Goal: Transaction & Acquisition: Purchase product/service

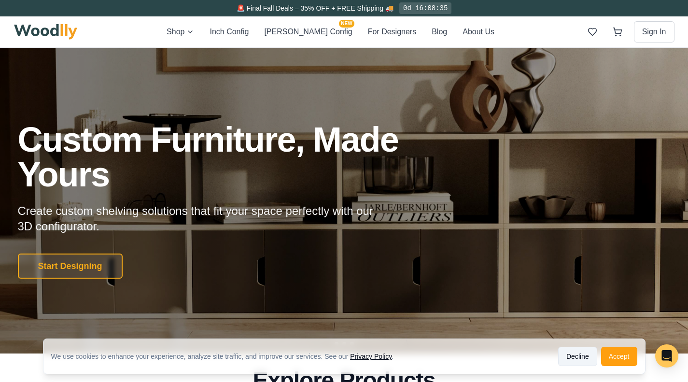
click at [583, 356] on button "Decline" at bounding box center [577, 356] width 39 height 19
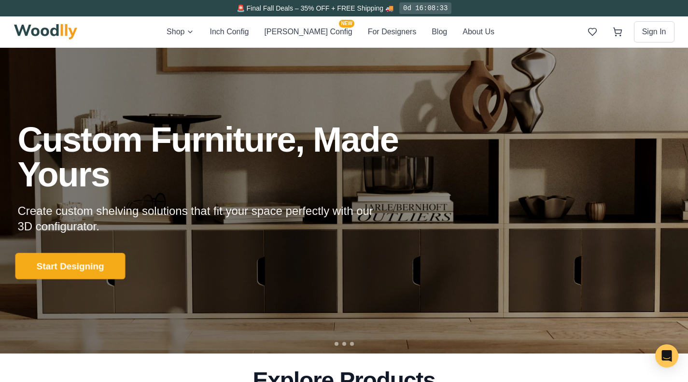
click at [91, 257] on button "Start Designing" at bounding box center [70, 266] width 110 height 27
click at [91, 257] on div "Start Designing" at bounding box center [234, 265] width 433 height 25
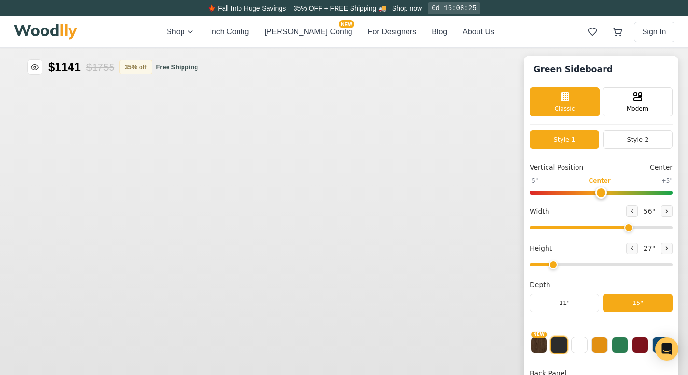
type input "56"
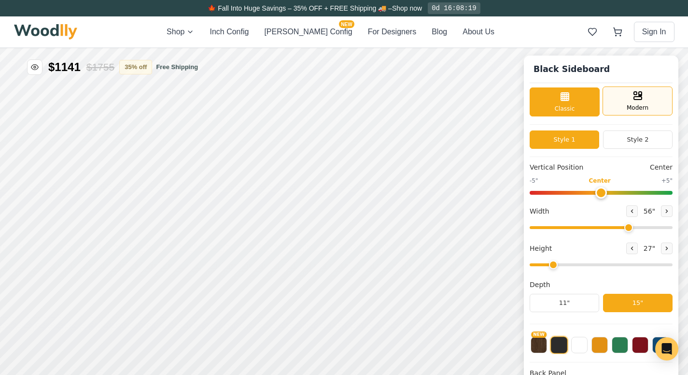
click at [642, 106] on span "Modern" at bounding box center [638, 107] width 22 height 9
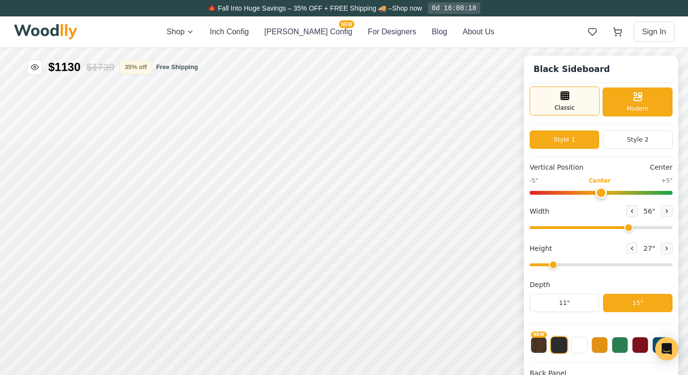
click at [575, 105] on span "Classic" at bounding box center [565, 107] width 20 height 9
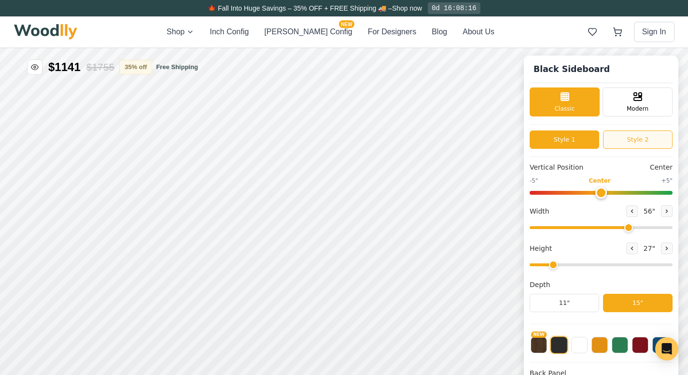
click at [628, 140] on button "Style 2" at bounding box center [638, 139] width 70 height 18
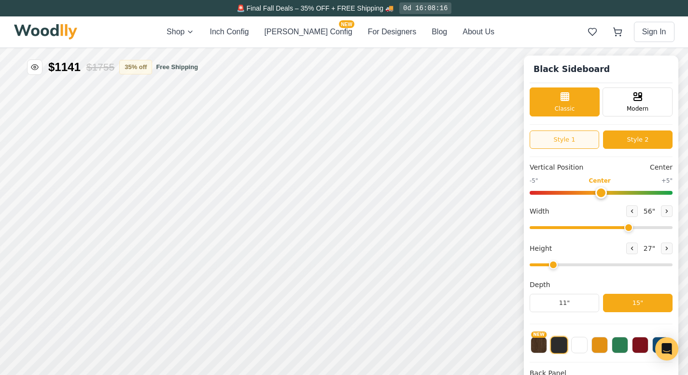
click at [577, 146] on button "Style 1" at bounding box center [565, 139] width 70 height 18
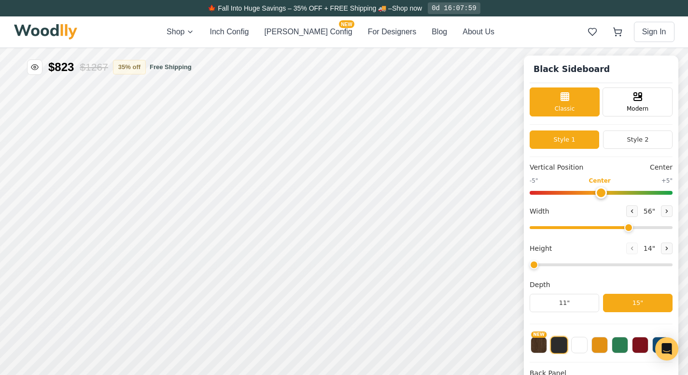
drag, startPoint x: 559, startPoint y: 265, endPoint x: 487, endPoint y: 238, distance: 77.1
type input "1"
click at [530, 263] on input "range" at bounding box center [601, 264] width 143 height 3
drag, startPoint x: 635, startPoint y: 229, endPoint x: 655, endPoint y: 228, distance: 19.8
type input "65"
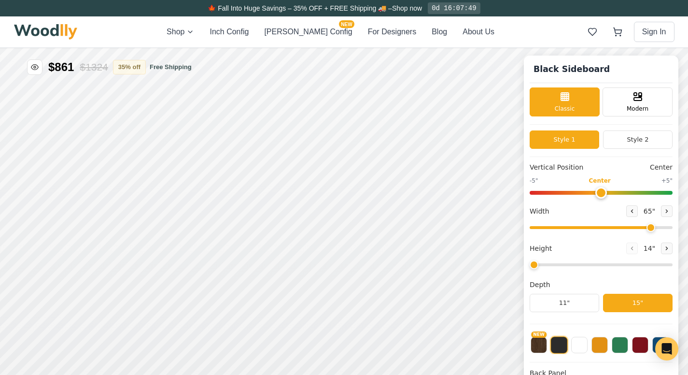
click at [655, 228] on input "range" at bounding box center [601, 227] width 143 height 3
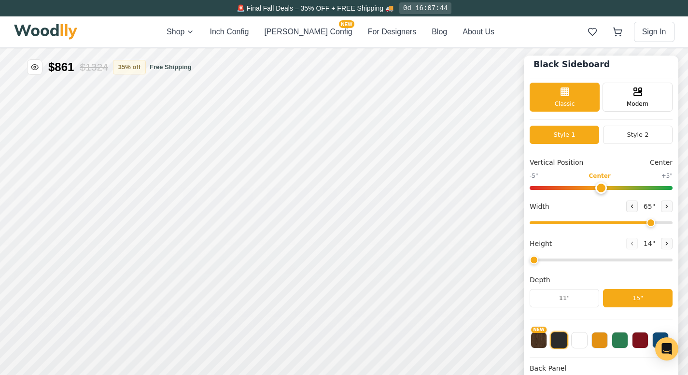
scroll to position [6, 0]
click at [568, 340] on button at bounding box center [558, 339] width 17 height 17
click at [588, 342] on button at bounding box center [579, 339] width 16 height 16
click at [603, 343] on button at bounding box center [599, 339] width 16 height 16
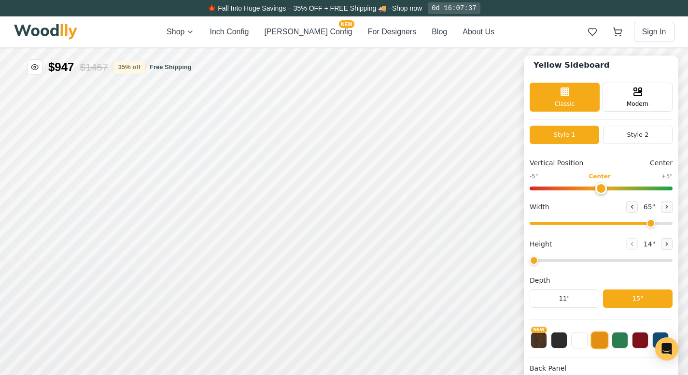
scroll to position [5, 0]
type input "0"
drag, startPoint x: 607, startPoint y: 190, endPoint x: 606, endPoint y: 183, distance: 6.8
click at [606, 186] on input "range" at bounding box center [601, 188] width 143 height 4
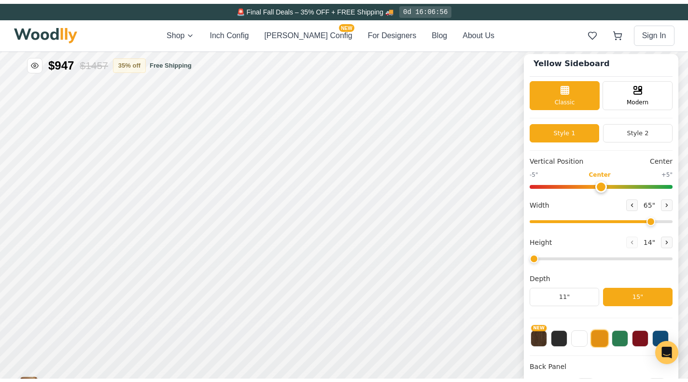
scroll to position [0, 0]
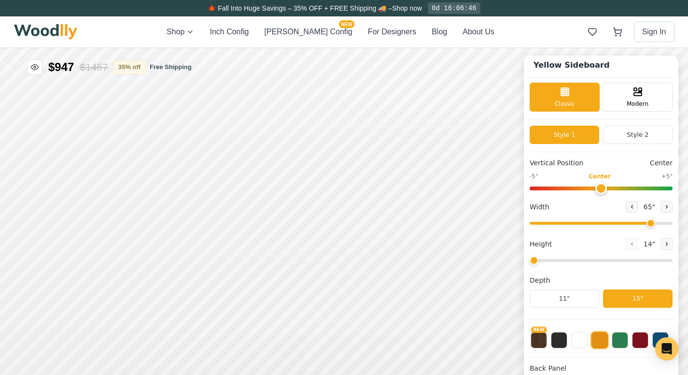
click at [583, 270] on div "Vertical Position Center -5" Center +5" Width 65 " Height 14 " Depth 11" 15"" at bounding box center [601, 239] width 143 height 162
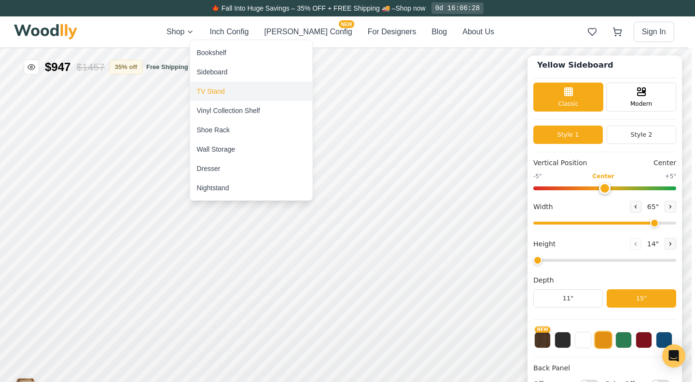
click at [215, 90] on div "TV Stand" at bounding box center [211, 91] width 28 height 10
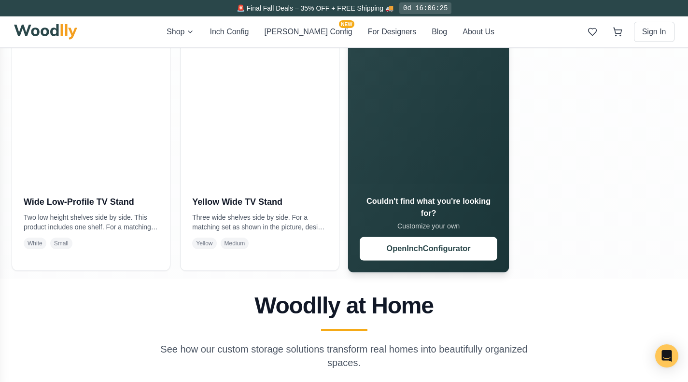
scroll to position [486, 0]
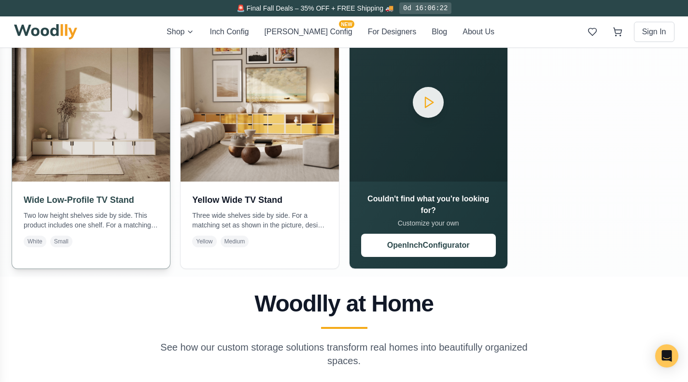
click at [94, 204] on h3 "Wide Low-Profile TV Stand" at bounding box center [91, 200] width 135 height 14
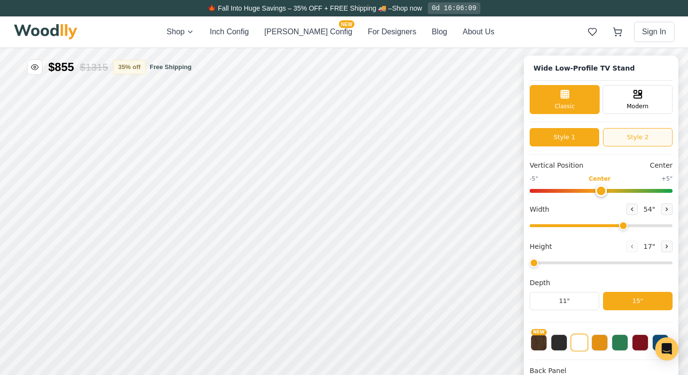
click at [628, 137] on button "Style 2" at bounding box center [638, 137] width 70 height 18
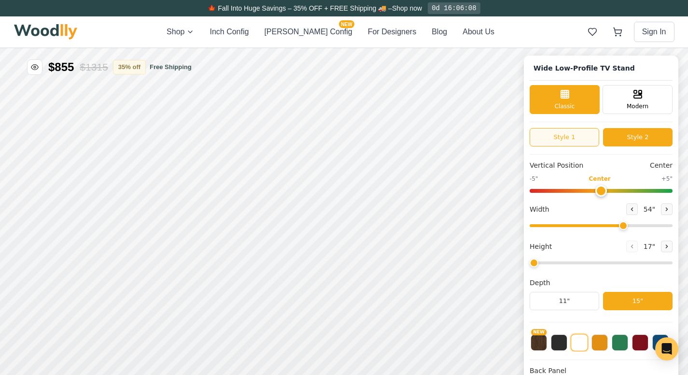
click at [582, 136] on button "Style 1" at bounding box center [565, 137] width 70 height 18
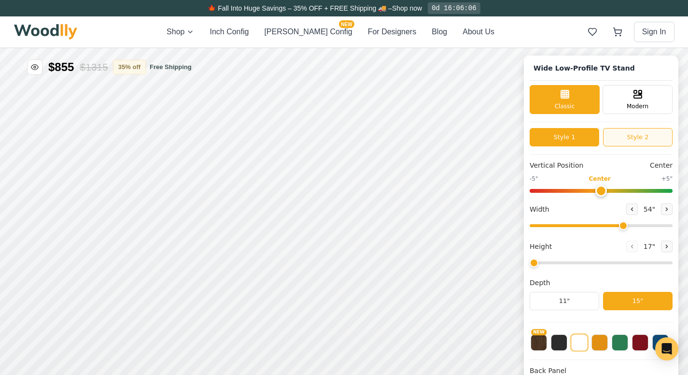
click at [624, 139] on button "Style 2" at bounding box center [638, 137] width 70 height 18
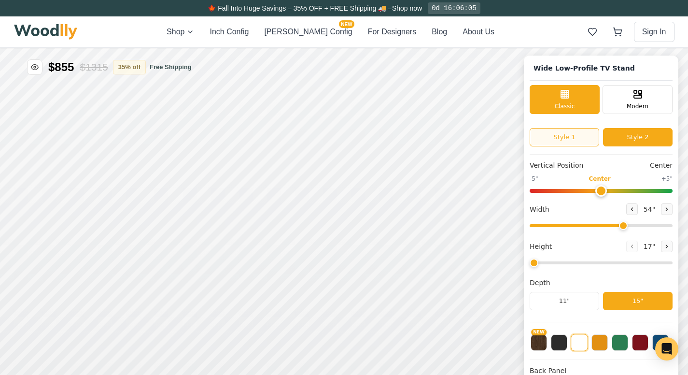
click at [584, 135] on button "Style 1" at bounding box center [565, 137] width 70 height 18
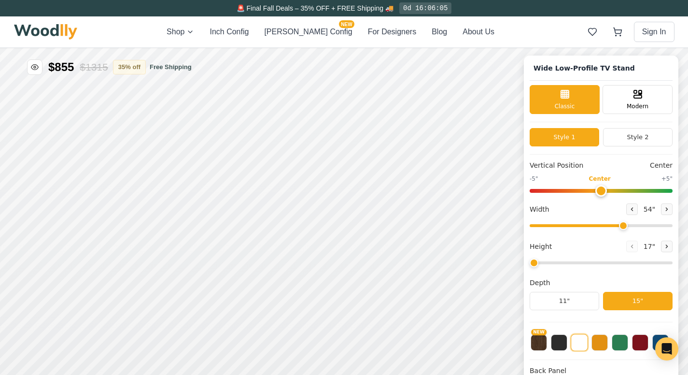
scroll to position [4, 0]
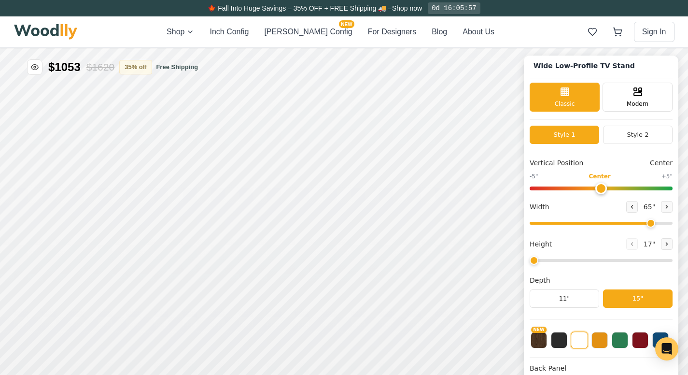
drag, startPoint x: 630, startPoint y: 221, endPoint x: 655, endPoint y: 223, distance: 25.2
type input "65"
click at [655, 223] on input "range" at bounding box center [601, 223] width 143 height 3
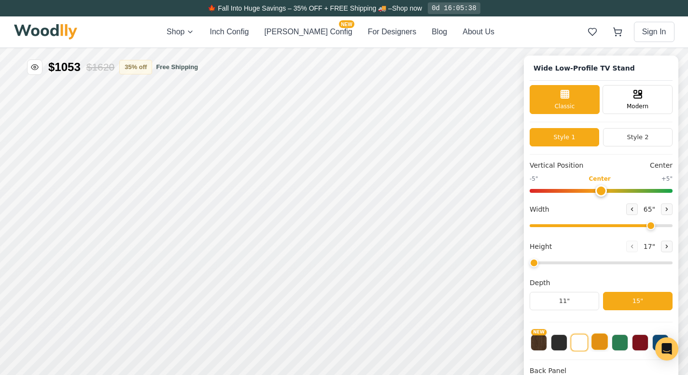
click at [606, 342] on button at bounding box center [599, 341] width 16 height 16
click at [624, 340] on button at bounding box center [620, 341] width 16 height 16
click at [629, 137] on button "Style 2" at bounding box center [638, 137] width 70 height 18
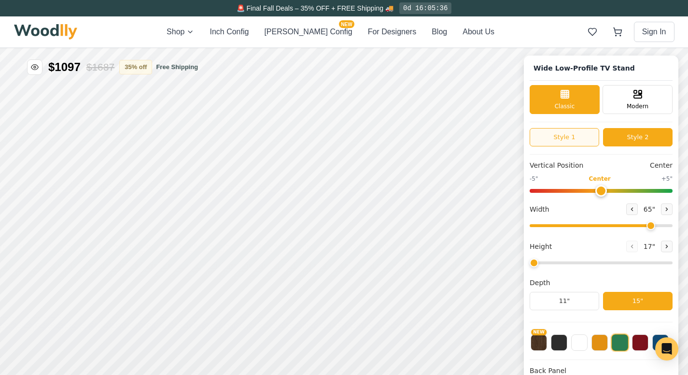
click at [596, 137] on button "Style 1" at bounding box center [565, 137] width 70 height 18
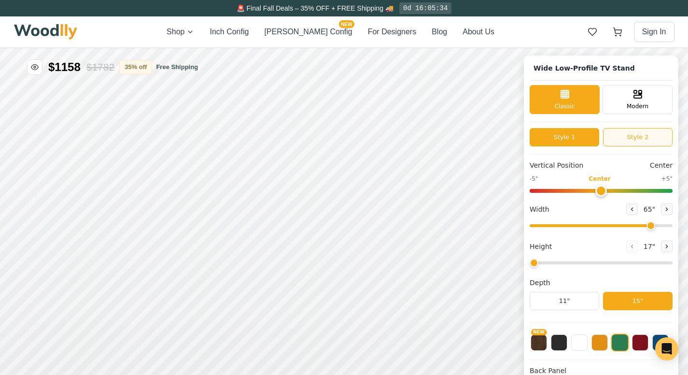
click at [632, 138] on button "Style 2" at bounding box center [638, 137] width 70 height 18
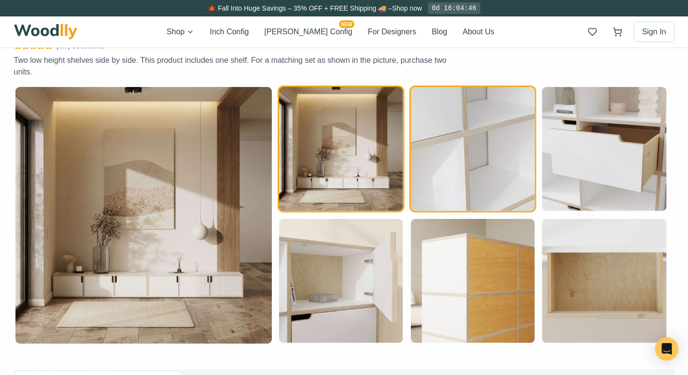
scroll to position [492, 0]
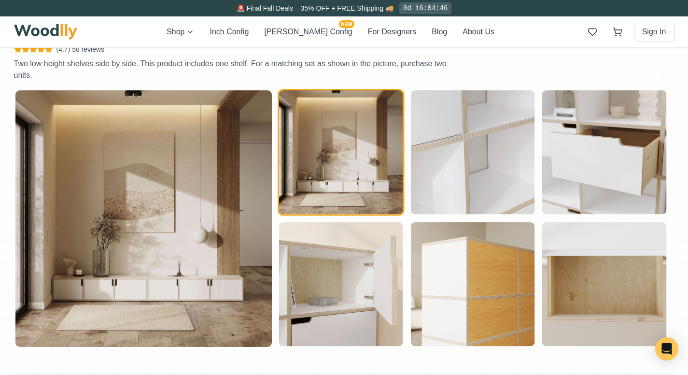
click at [420, 62] on p "Two low height shelves side by side. This product includes one shelf. For a mat…" at bounding box center [232, 69] width 436 height 23
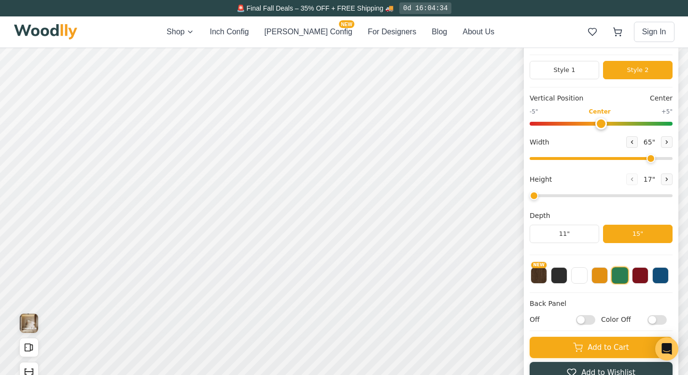
scroll to position [0, 0]
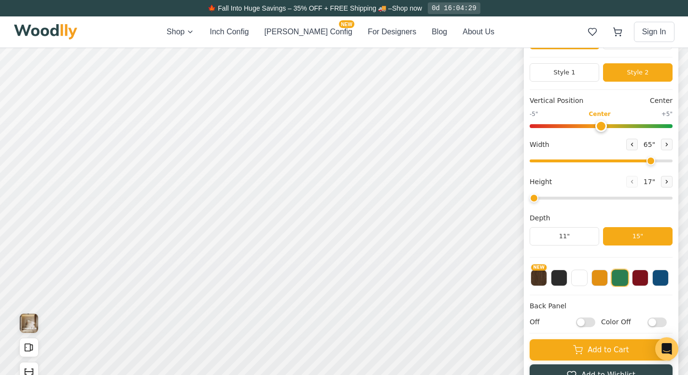
click at [595, 322] on input "Off" at bounding box center [585, 322] width 19 height 10
click at [595, 322] on input "On" at bounding box center [585, 322] width 19 height 10
click at [595, 322] on input "Off" at bounding box center [585, 322] width 19 height 10
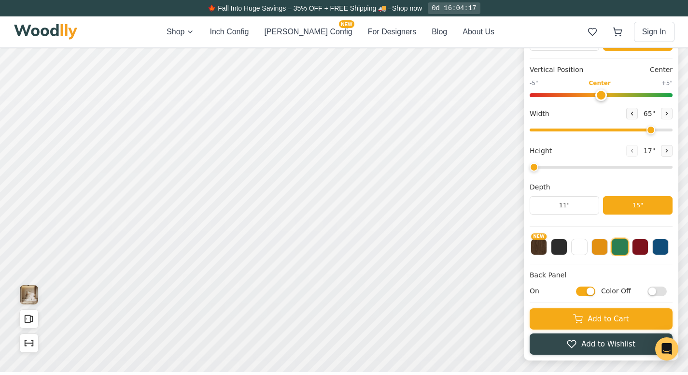
scroll to position [99, 1]
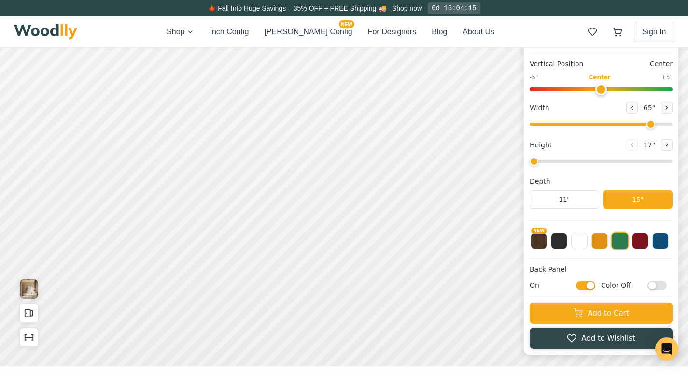
click at [595, 282] on input "On" at bounding box center [585, 285] width 19 height 10
checkbox input "false"
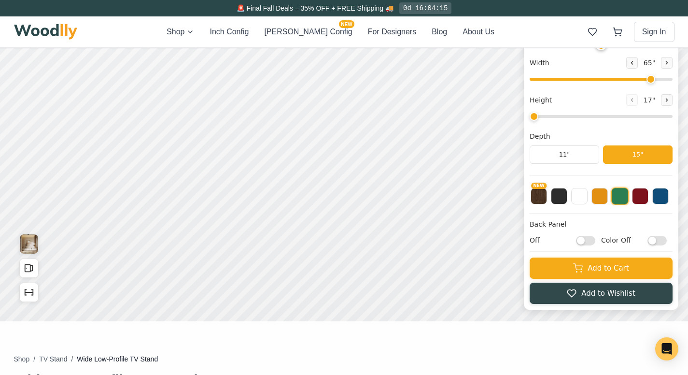
scroll to position [143, 1]
click at [662, 238] on input "Color Off" at bounding box center [656, 241] width 19 height 10
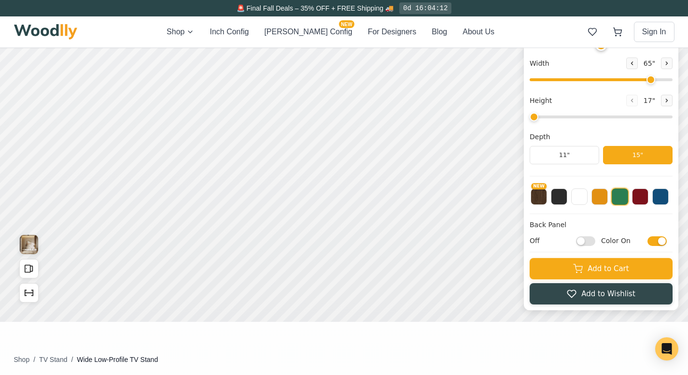
click at [662, 238] on input "Color On" at bounding box center [656, 241] width 19 height 10
checkbox input "false"
click at [591, 238] on input "Off" at bounding box center [585, 241] width 19 height 10
click at [591, 238] on input "On" at bounding box center [585, 241] width 19 height 10
click at [591, 238] on input "Off" at bounding box center [585, 241] width 19 height 10
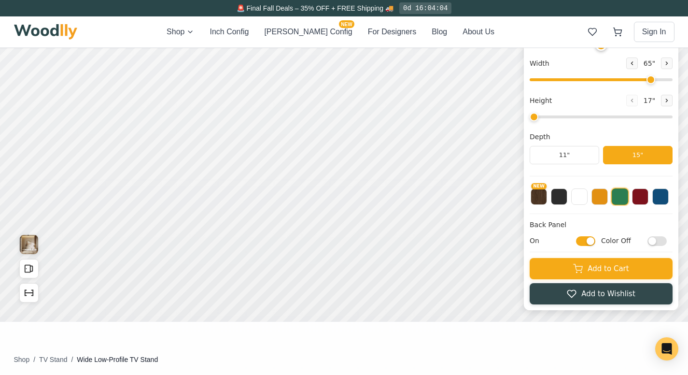
click at [591, 238] on input "On" at bounding box center [585, 241] width 19 height 10
click at [28, 268] on icon "Open All Doors and Drawers" at bounding box center [29, 268] width 11 height 11
click at [592, 238] on input "Off" at bounding box center [585, 241] width 19 height 10
checkbox input "true"
click at [31, 270] on icon "Open All Doors and Drawers" at bounding box center [29, 268] width 11 height 11
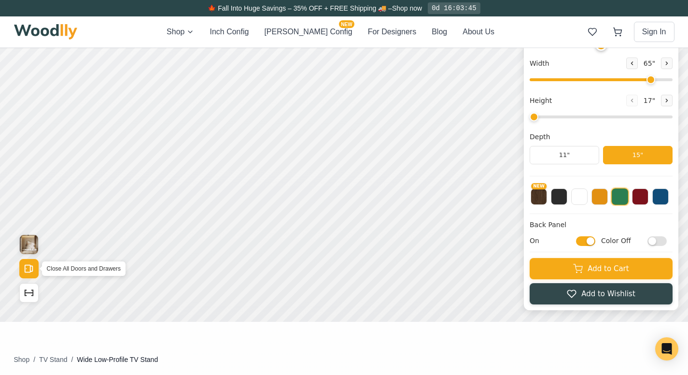
click at [31, 270] on icon "Open All Doors and Drawers" at bounding box center [29, 268] width 11 height 11
click at [29, 242] on img "View Gallery" at bounding box center [29, 244] width 18 height 19
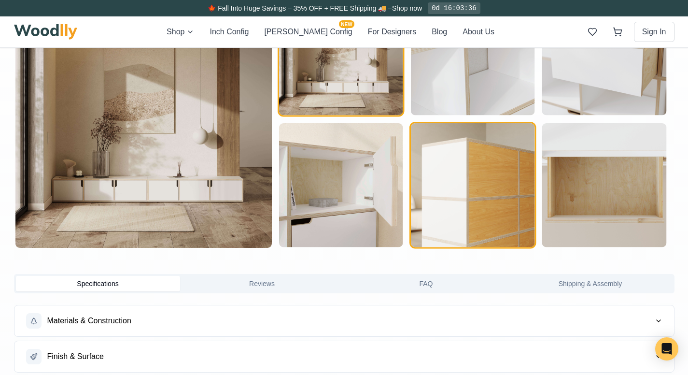
scroll to position [538, 1]
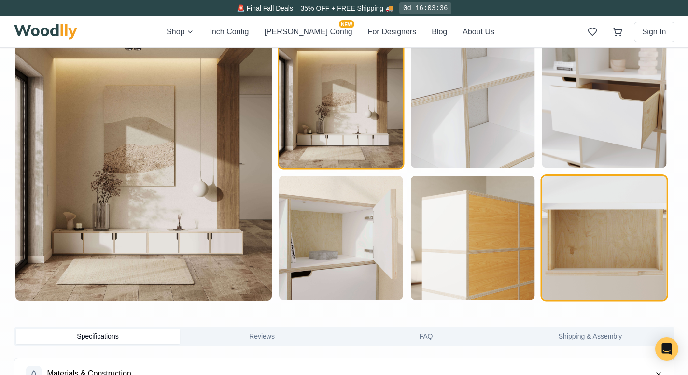
click at [617, 240] on img "button" at bounding box center [604, 238] width 124 height 124
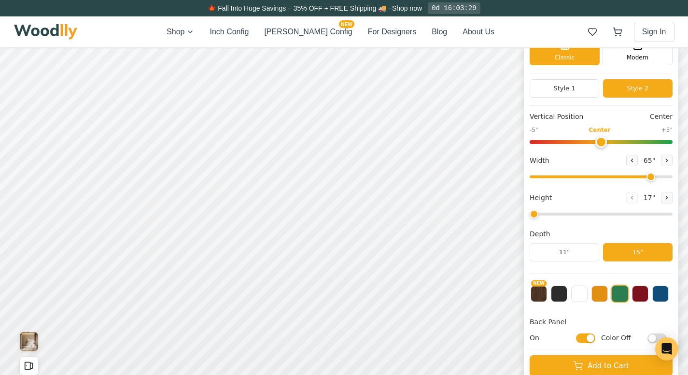
scroll to position [46, 1]
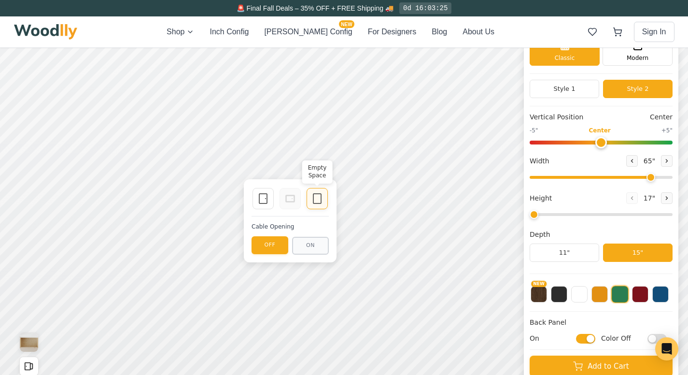
click at [318, 202] on icon at bounding box center [317, 199] width 12 height 12
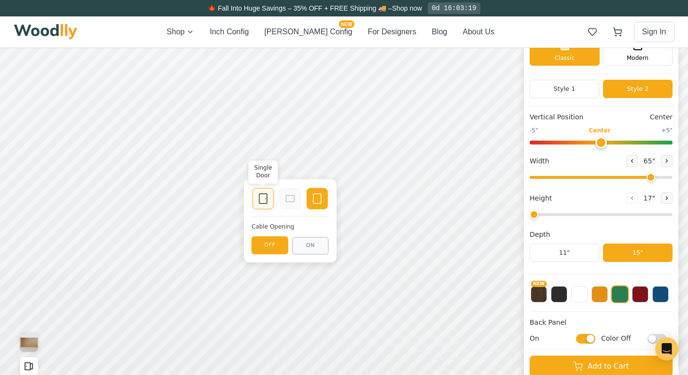
click at [265, 201] on icon at bounding box center [263, 199] width 12 height 12
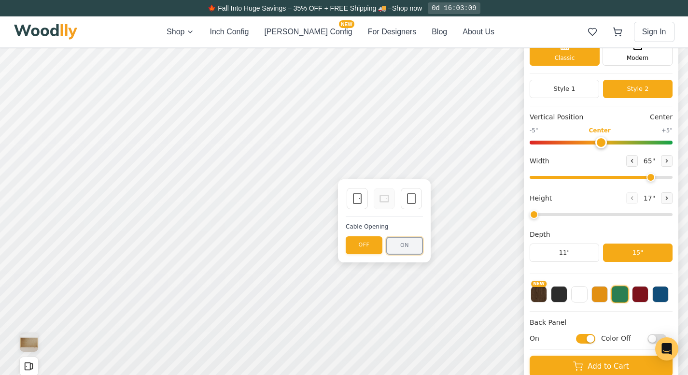
click at [401, 243] on button "ON" at bounding box center [404, 246] width 37 height 18
click at [409, 248] on button "ON" at bounding box center [404, 245] width 37 height 18
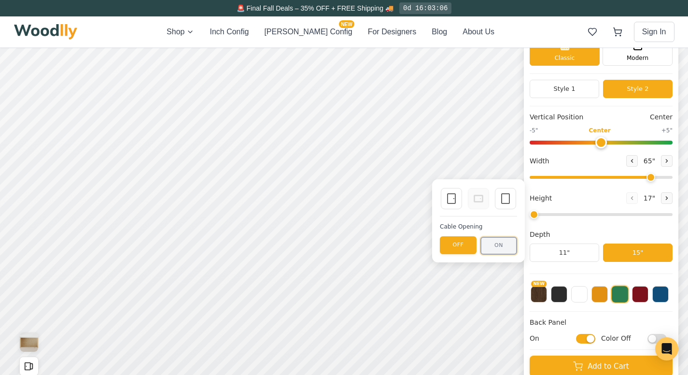
click at [511, 243] on button "ON" at bounding box center [498, 246] width 37 height 18
click at [499, 249] on button "ON" at bounding box center [498, 245] width 37 height 18
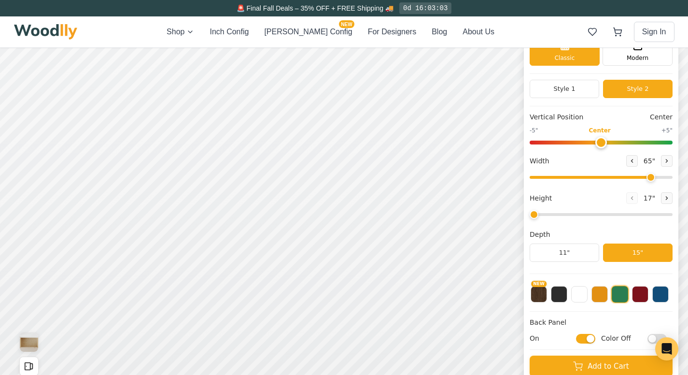
scroll to position [0, 1]
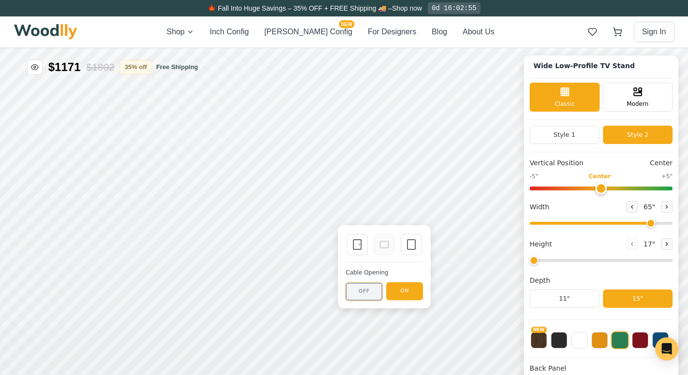
click at [375, 296] on button "OFF" at bounding box center [364, 291] width 37 height 18
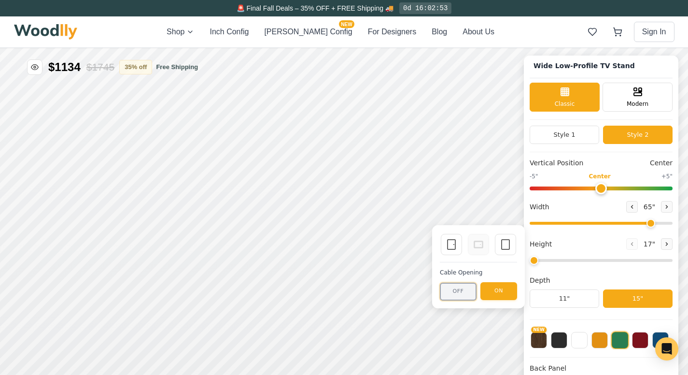
click at [450, 290] on button "OFF" at bounding box center [458, 291] width 37 height 18
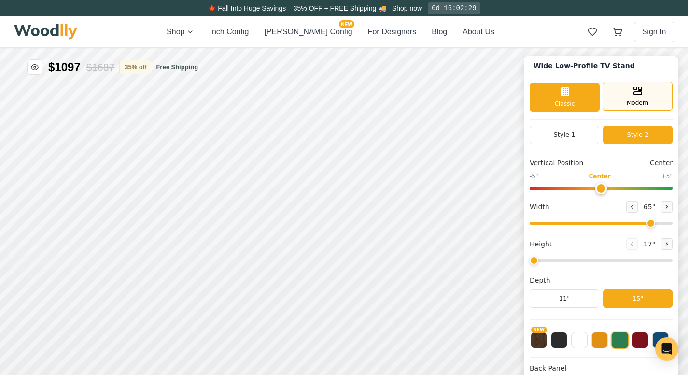
click at [629, 84] on div "Modern" at bounding box center [637, 96] width 70 height 29
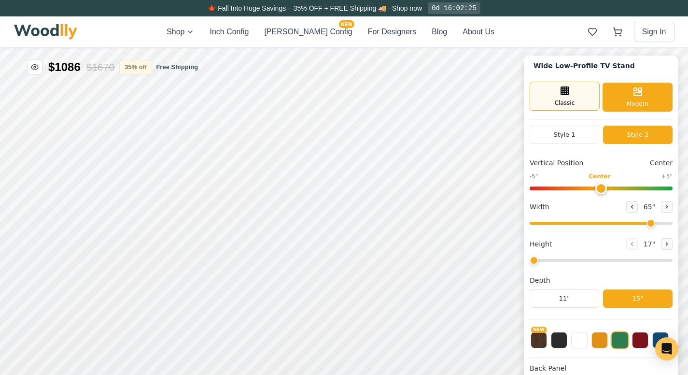
click at [592, 84] on div "Classic" at bounding box center [565, 96] width 70 height 29
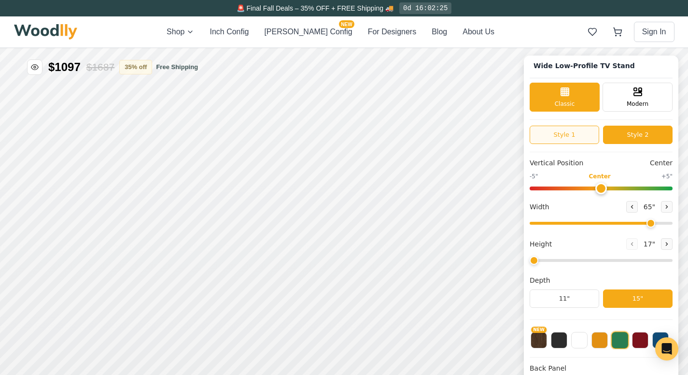
click at [577, 139] on button "Style 1" at bounding box center [565, 135] width 70 height 18
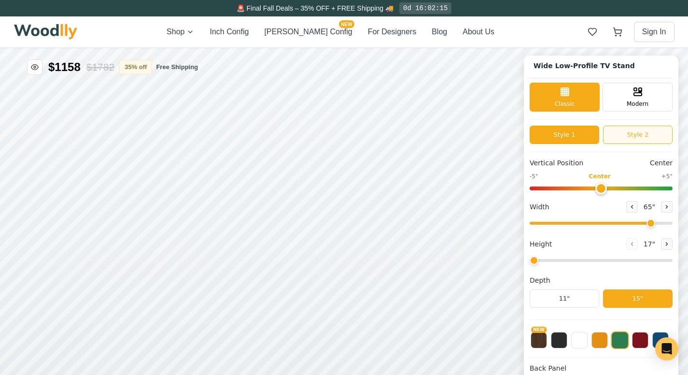
click at [625, 133] on button "Style 2" at bounding box center [638, 135] width 70 height 18
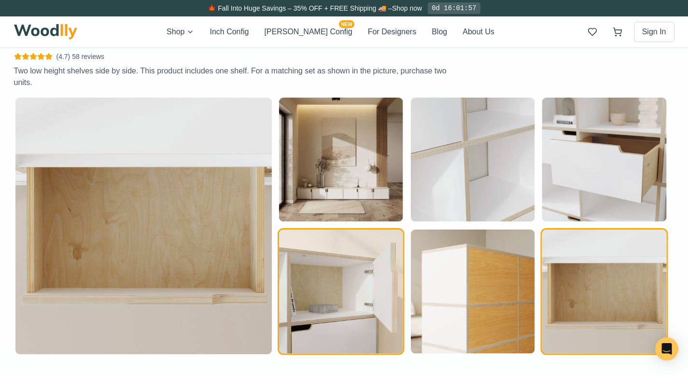
scroll to position [481, 3]
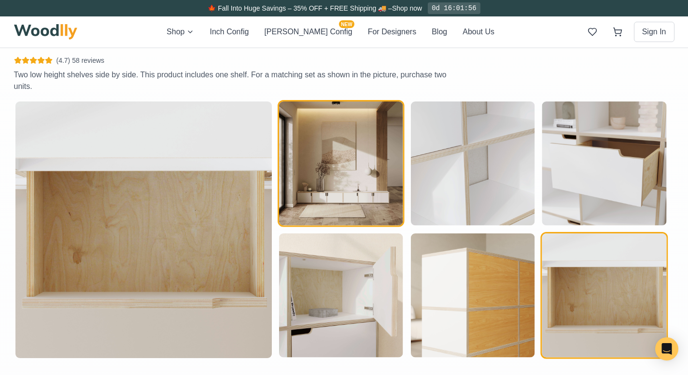
click at [364, 186] on img "button" at bounding box center [341, 163] width 124 height 124
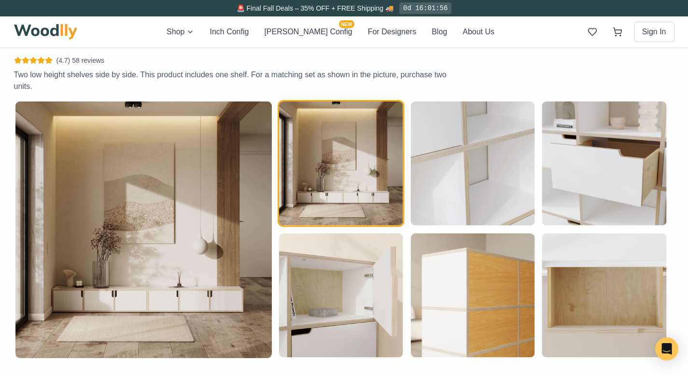
click at [183, 298] on img at bounding box center [143, 229] width 256 height 256
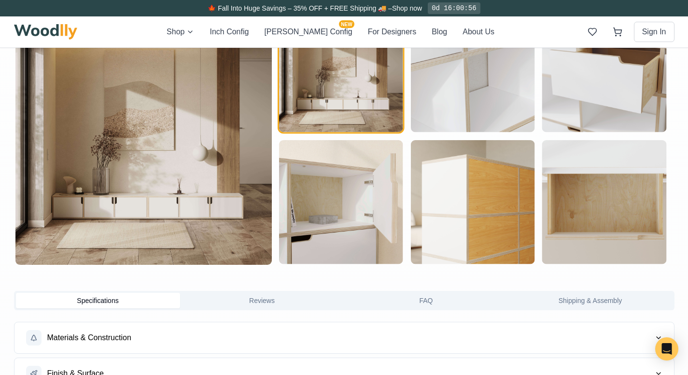
scroll to position [574, 3]
click at [42, 26] on img at bounding box center [46, 31] width 64 height 15
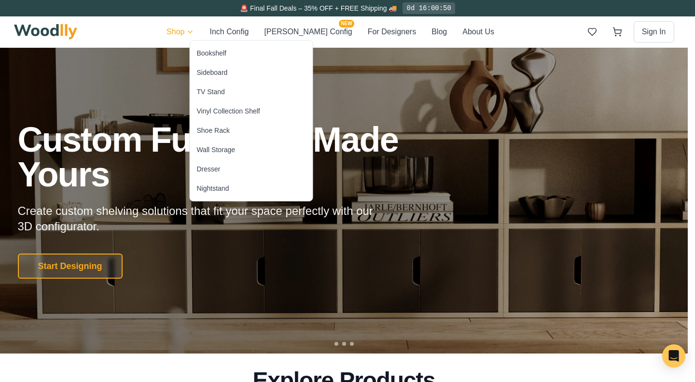
click at [221, 72] on div "Sideboard" at bounding box center [212, 73] width 31 height 10
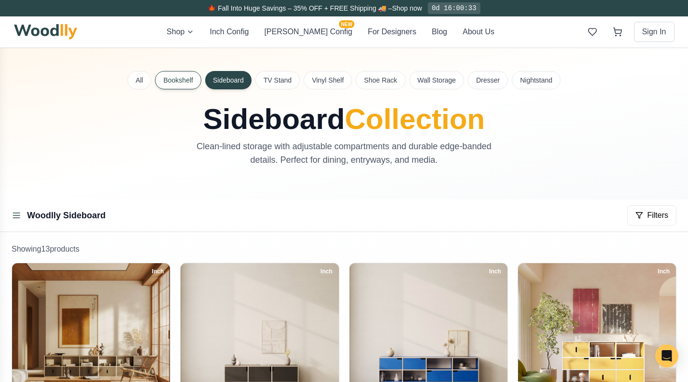
click at [183, 85] on button "Bookshelf" at bounding box center [178, 80] width 46 height 18
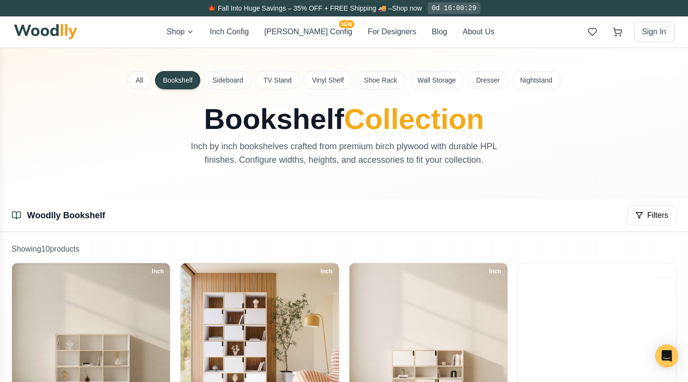
scroll to position [1, 0]
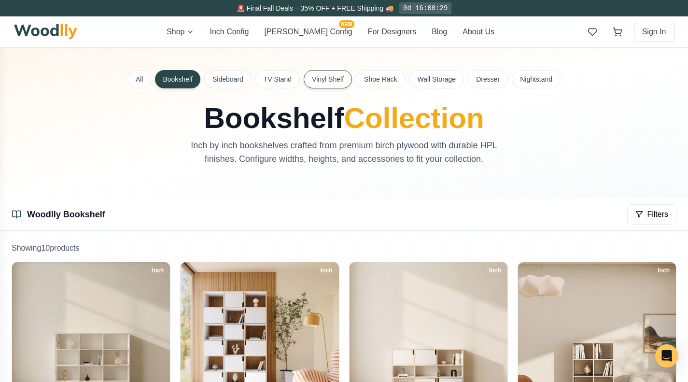
click at [341, 74] on button "Vinyl Shelf" at bounding box center [328, 79] width 48 height 18
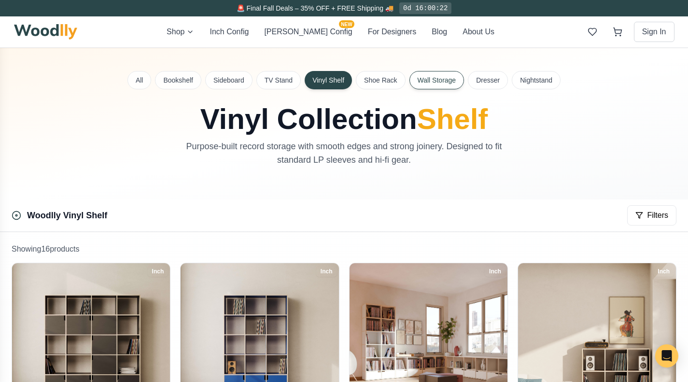
click at [440, 85] on button "Wall Storage" at bounding box center [436, 80] width 55 height 18
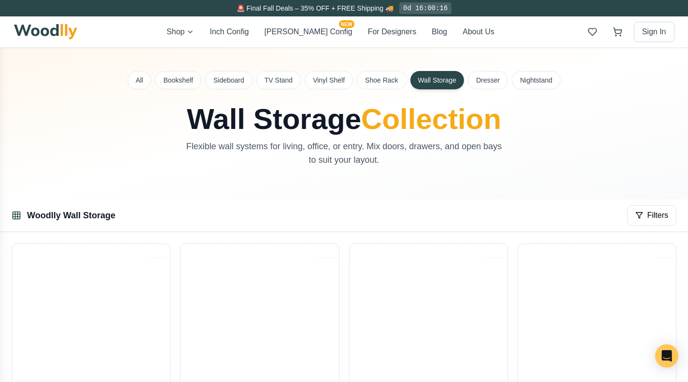
scroll to position [2, 0]
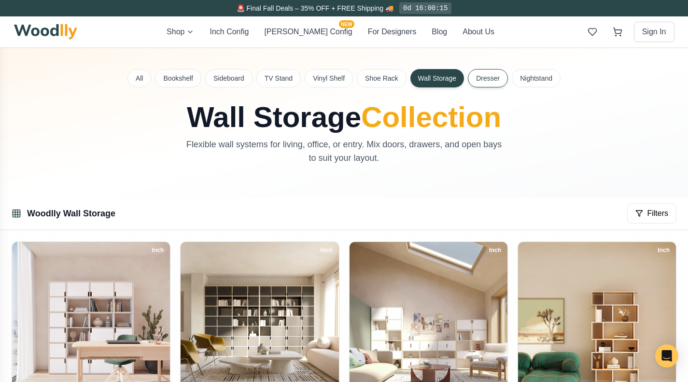
click at [476, 77] on button "Dresser" at bounding box center [488, 78] width 40 height 18
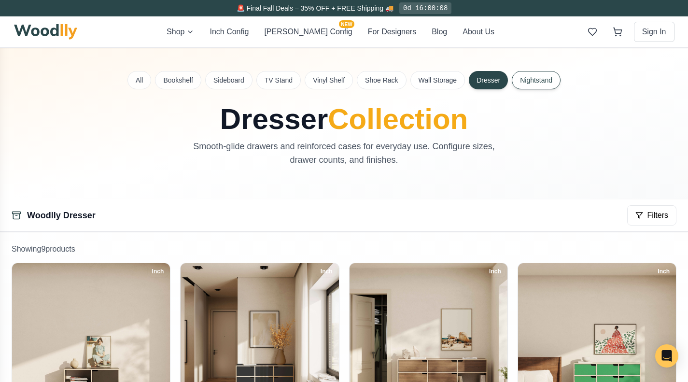
click at [531, 83] on button "Nightstand" at bounding box center [536, 80] width 49 height 18
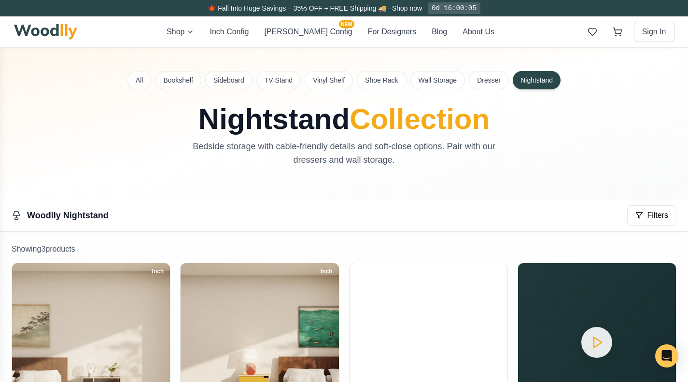
scroll to position [196, 0]
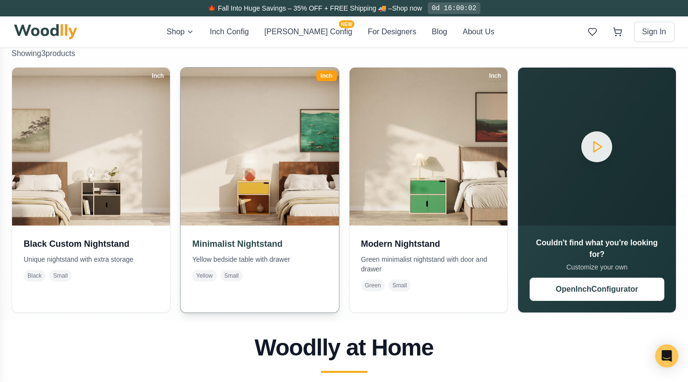
click at [249, 186] on img at bounding box center [260, 147] width 166 height 166
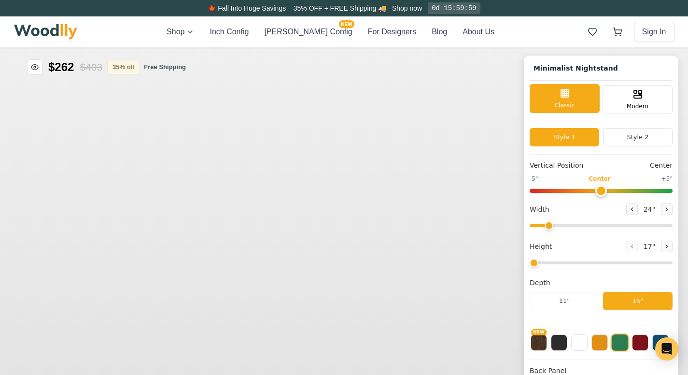
type input "25"
type input "2"
checkbox input "true"
